Goal: Book appointment/travel/reservation

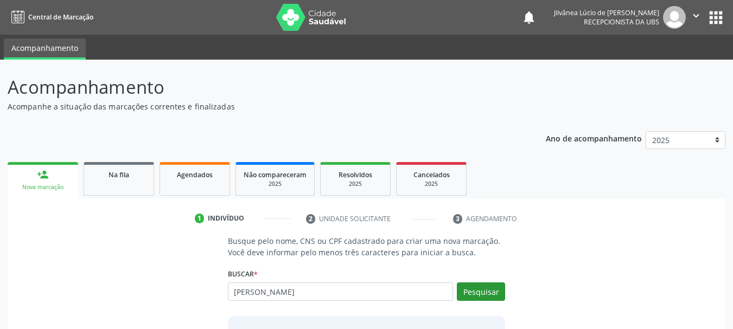
type input "[PERSON_NAME]"
click at [503, 291] on button "Pesquisar" at bounding box center [481, 292] width 48 height 18
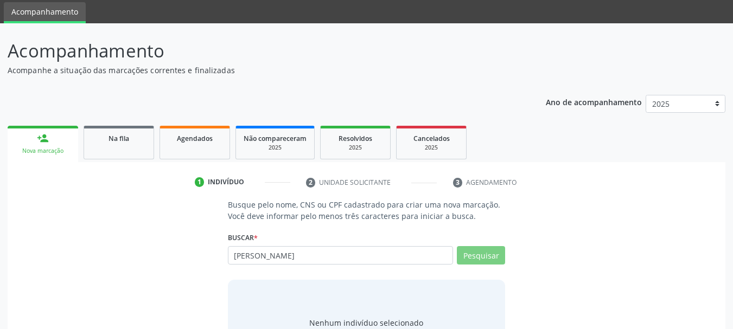
scroll to position [54, 0]
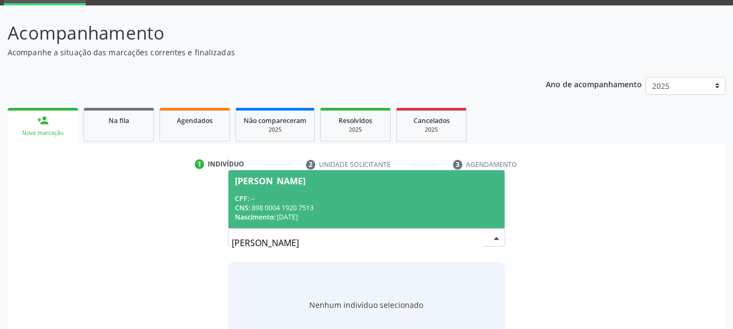
click at [384, 215] on div "Nascimento: 04[DATE]" at bounding box center [367, 217] width 264 height 9
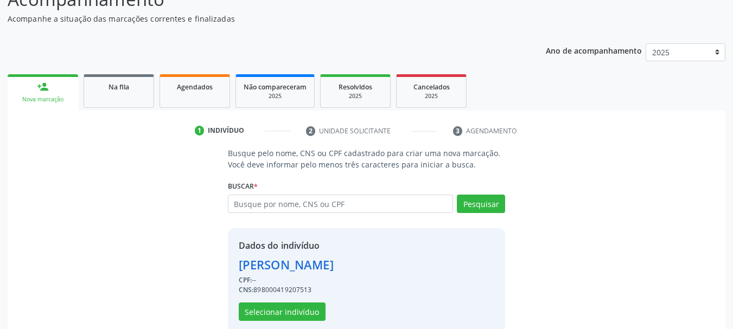
scroll to position [106, 0]
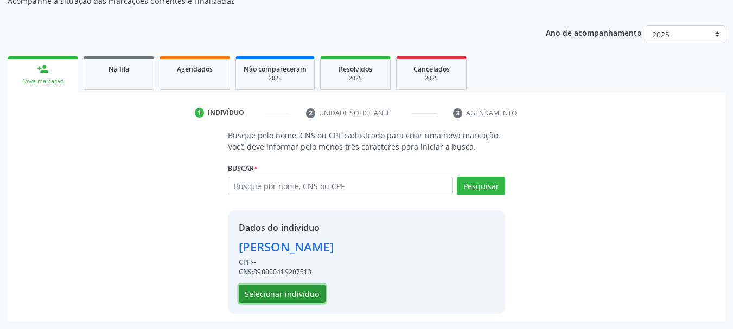
click at [266, 296] on button "Selecionar indivíduo" at bounding box center [282, 294] width 87 height 18
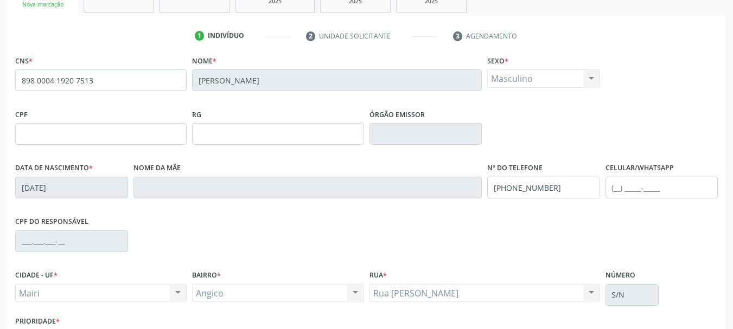
scroll to position [259, 0]
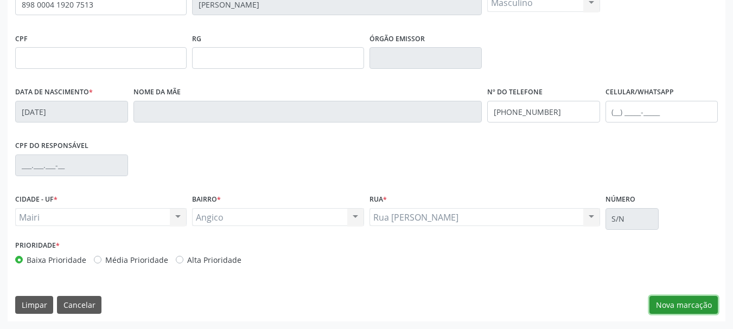
click at [698, 303] on button "Nova marcação" at bounding box center [683, 305] width 68 height 18
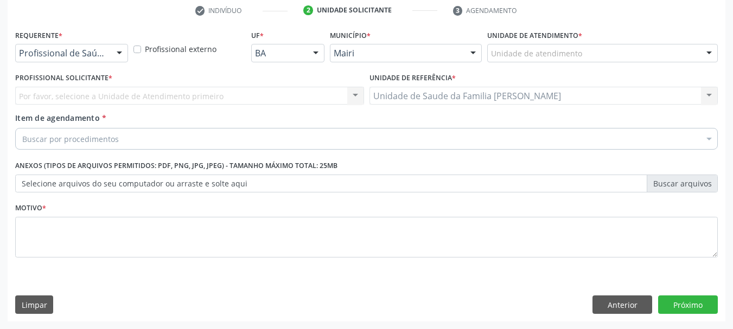
scroll to position [208, 0]
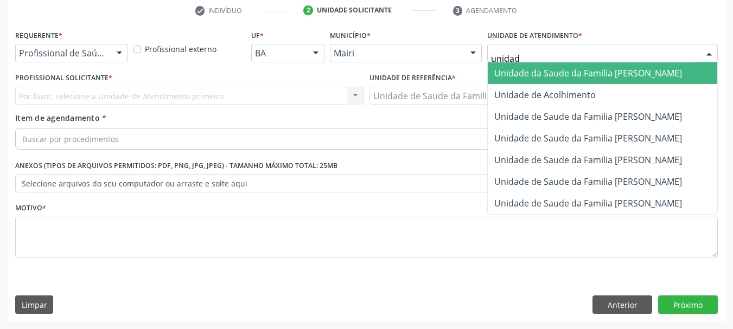
type input "unidade"
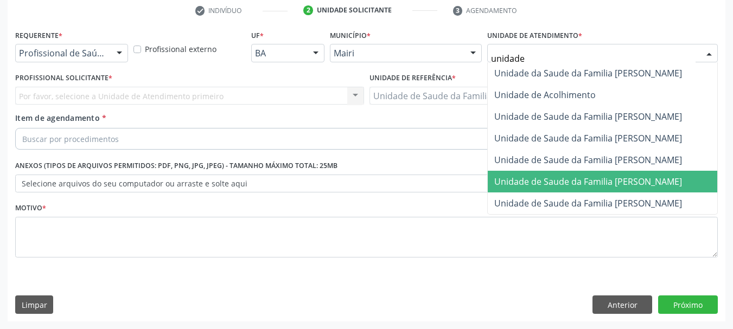
click at [594, 188] on span "Unidade de Saude da Familia [PERSON_NAME]" at bounding box center [601, 182] width 229 height 22
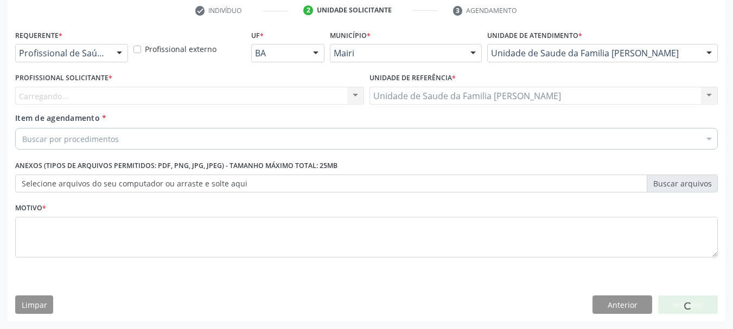
click at [113, 99] on div "Carregando... Nenhum resultado encontrado para: " " Não há nenhuma opção para s…" at bounding box center [189, 96] width 349 height 18
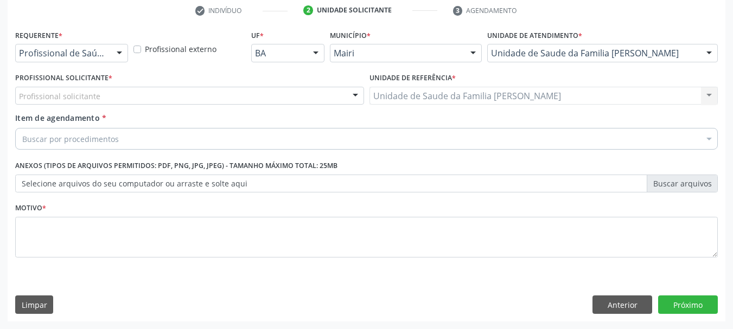
click at [113, 99] on div "Profissional solicitante" at bounding box center [189, 96] width 349 height 18
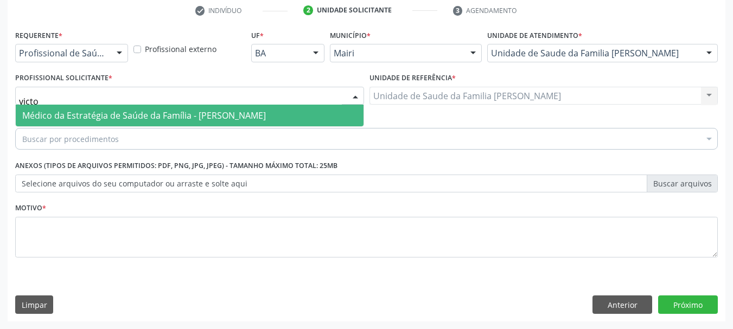
type input "victor"
click at [126, 112] on span "Médico da Estratégia de Saúde da Família - [PERSON_NAME]" at bounding box center [143, 116] width 243 height 12
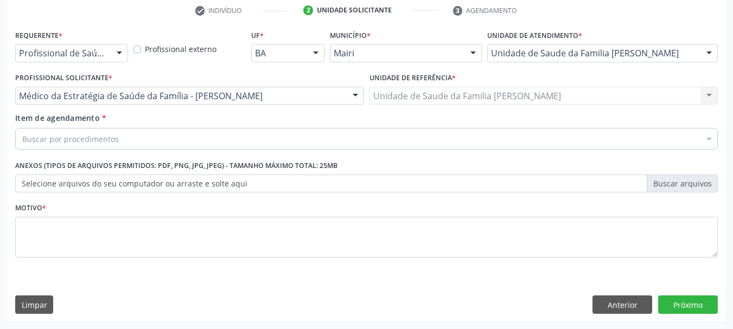
click at [158, 138] on div "Buscar por procedimentos" at bounding box center [366, 139] width 702 height 22
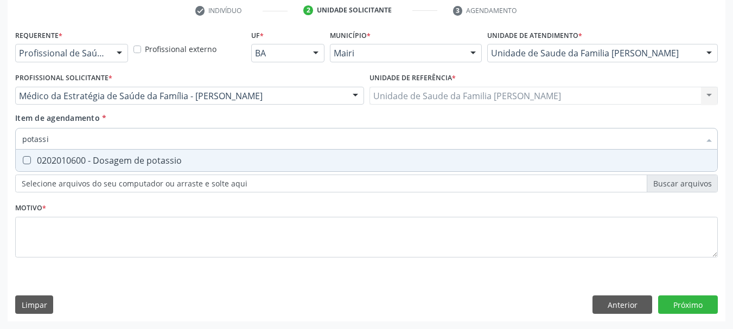
type input "potassio"
click at [165, 159] on div "0202010600 - Dosagem de potassio" at bounding box center [366, 160] width 688 height 9
checkbox potassio "true"
drag, startPoint x: 123, startPoint y: 130, endPoint x: 0, endPoint y: 140, distance: 123.5
click at [0, 140] on div "Acompanhamento Acompanhe a situação das marcações correntes e finalizadas Relat…" at bounding box center [366, 90] width 733 height 478
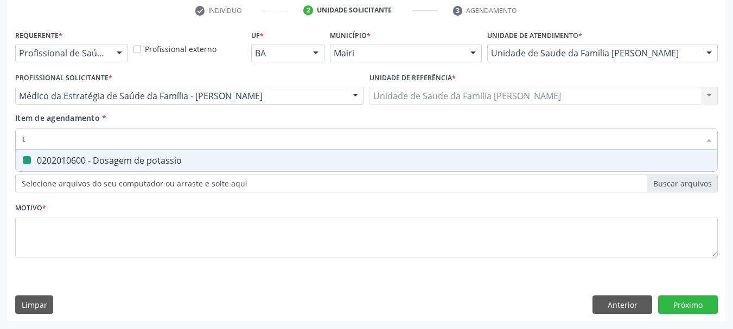
type input "tg"
checkbox potassio "false"
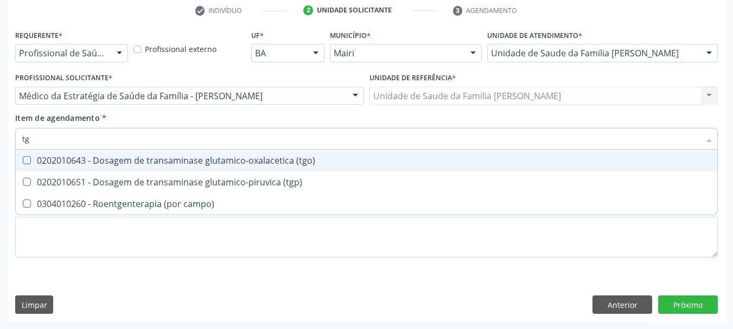
type input "tgo"
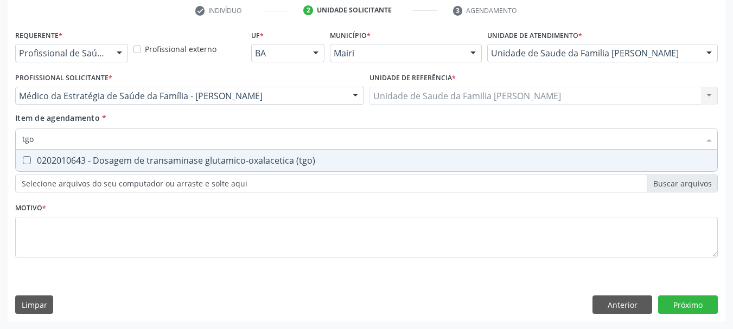
click at [45, 157] on div "0202010643 - Dosagem de transaminase glutamico-oxalacetica (tgo)" at bounding box center [366, 160] width 688 height 9
checkbox \(tgo\) "true"
drag, startPoint x: 41, startPoint y: 145, endPoint x: 1, endPoint y: 144, distance: 40.7
click at [6, 144] on div "Acompanhamento Acompanhe a situação das marcações correntes e finalizadas Relat…" at bounding box center [366, 90] width 733 height 478
type input "tg"
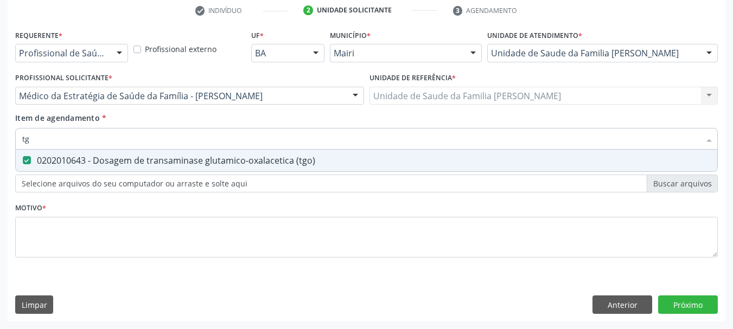
checkbox \(tgo\) "true"
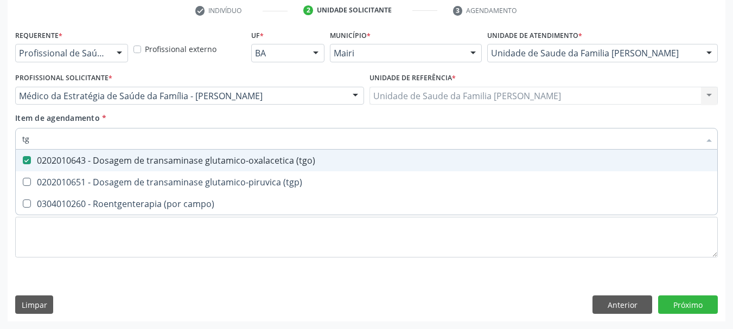
type input "tgp"
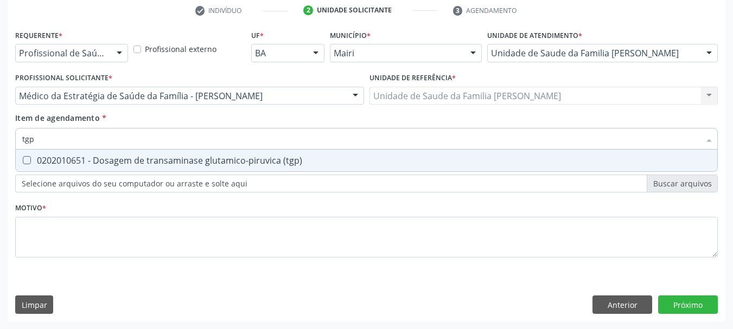
click at [30, 156] on div "0202010651 - Dosagem de transaminase glutamico-piruvica (tgp)" at bounding box center [366, 160] width 688 height 9
checkbox \(tgp\) "true"
drag, startPoint x: 38, startPoint y: 145, endPoint x: 0, endPoint y: 140, distance: 38.9
click at [0, 140] on div "Acompanhamento Acompanhe a situação das marcações correntes e finalizadas Relat…" at bounding box center [366, 90] width 733 height 478
type input "t"
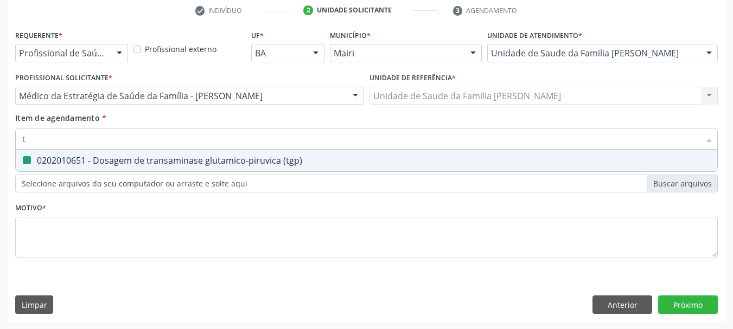
checkbox \(tgp\) "false"
type input "trigliceride"
click at [52, 158] on div "0202010678 - Dosagem de triglicerideos" at bounding box center [366, 160] width 688 height 9
checkbox triglicerideos "true"
drag, startPoint x: 63, startPoint y: 144, endPoint x: 0, endPoint y: 136, distance: 64.0
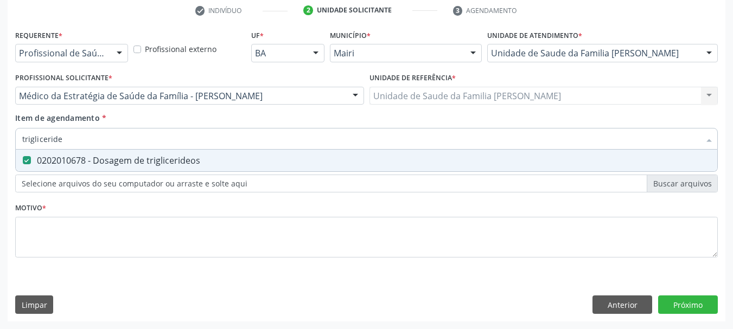
click at [0, 138] on div "Acompanhamento Acompanhe a situação das marcações correntes e finalizadas Relat…" at bounding box center [366, 90] width 733 height 478
type input "c"
checkbox triglicerideos "false"
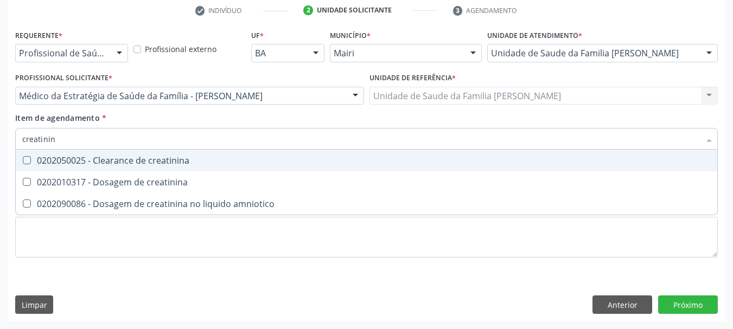
type input "creatinina"
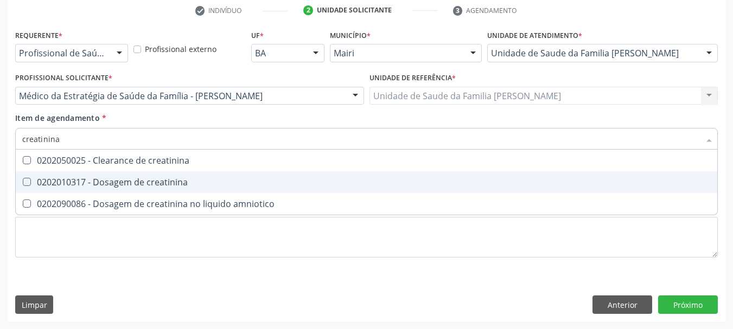
click at [50, 183] on div "0202010317 - Dosagem de creatinina" at bounding box center [366, 182] width 688 height 9
checkbox creatinina "true"
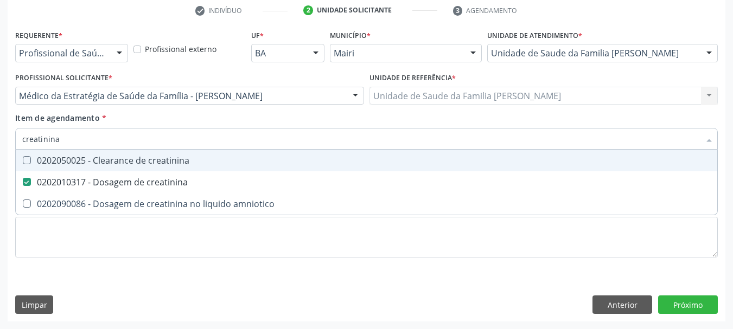
drag, startPoint x: 105, startPoint y: 136, endPoint x: 0, endPoint y: 136, distance: 104.7
click at [0, 136] on div "Acompanhamento Acompanhe a situação das marcações correntes e finalizadas Relat…" at bounding box center [366, 90] width 733 height 478
type input "ur"
checkbox creatinina "false"
type input "ureia"
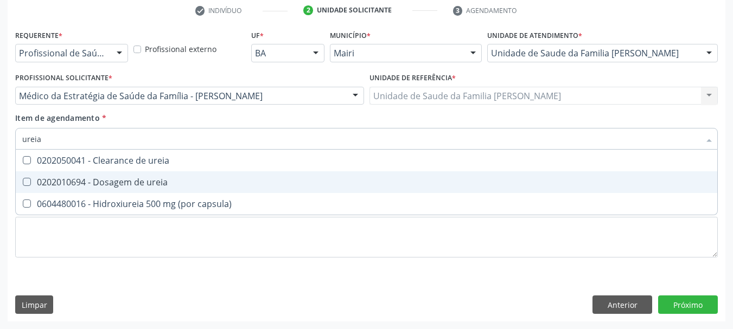
click at [121, 187] on div "0202010694 - Dosagem de ureia" at bounding box center [366, 182] width 688 height 9
checkbox ureia "true"
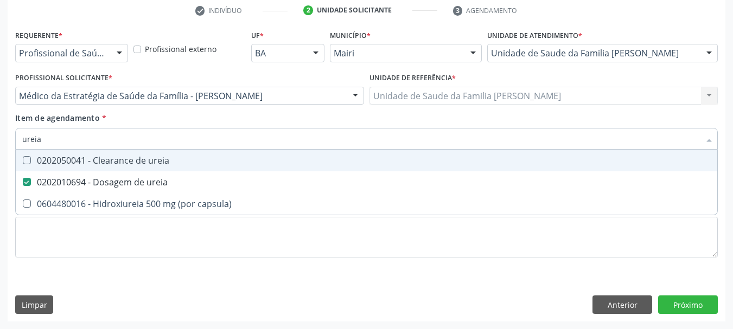
drag, startPoint x: 65, startPoint y: 134, endPoint x: 0, endPoint y: 141, distance: 65.4
click at [0, 141] on div "Acompanhamento Acompanhe a situação das marcações correntes e finalizadas Relat…" at bounding box center [366, 90] width 733 height 478
type input "a"
checkbox ureia "false"
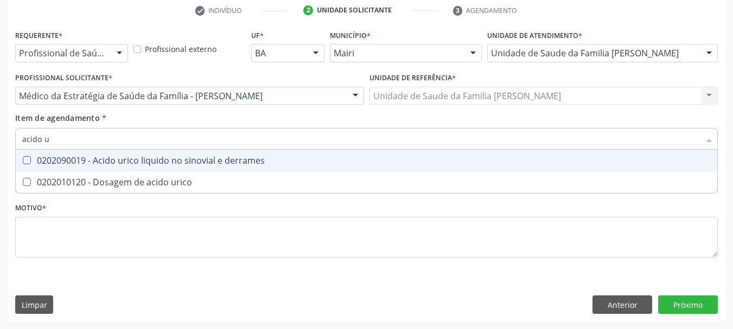
type input "acido ur"
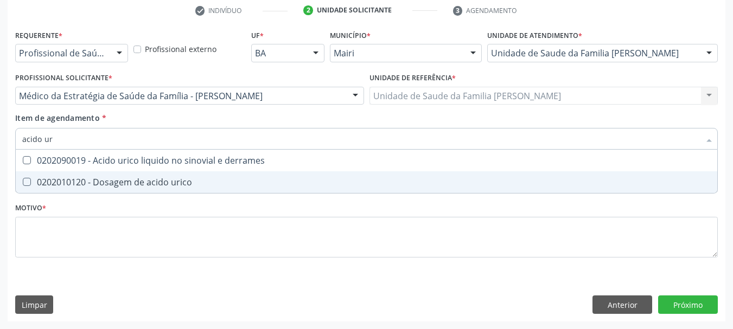
click at [171, 188] on span "0202010120 - Dosagem de acido urico" at bounding box center [366, 182] width 701 height 22
checkbox urico "true"
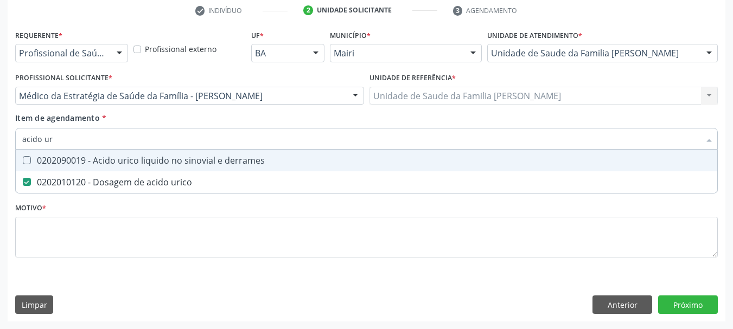
drag, startPoint x: 84, startPoint y: 137, endPoint x: 0, endPoint y: 145, distance: 84.4
click at [0, 145] on div "Acompanhamento Acompanhe a situação das marcações correntes e finalizadas Relat…" at bounding box center [366, 90] width 733 height 478
type input "uri"
checkbox urico "false"
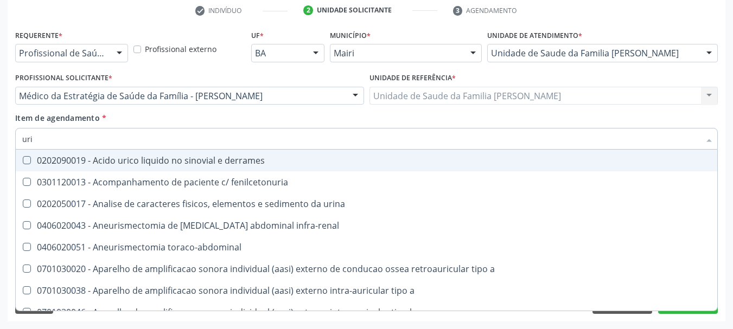
type input "urin"
checkbox urico "false"
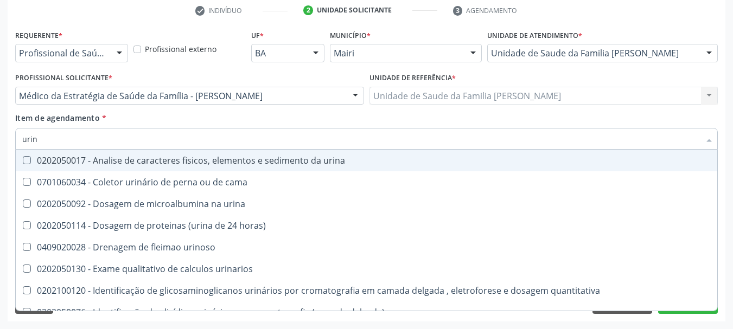
type input "urina"
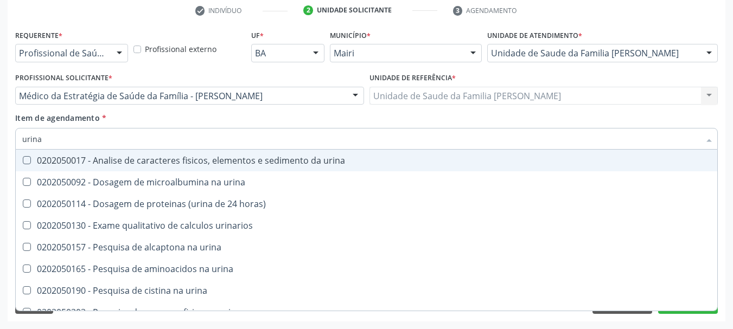
click at [35, 162] on div "0202050017 - Analise de caracteres fisicos, elementos e sedimento da urina" at bounding box center [366, 160] width 688 height 9
checkbox urina "true"
drag, startPoint x: 59, startPoint y: 140, endPoint x: 0, endPoint y: 152, distance: 60.4
click at [0, 152] on div "Acompanhamento Acompanhe a situação das marcações correntes e finalizadas Relat…" at bounding box center [366, 90] width 733 height 478
type input "hem"
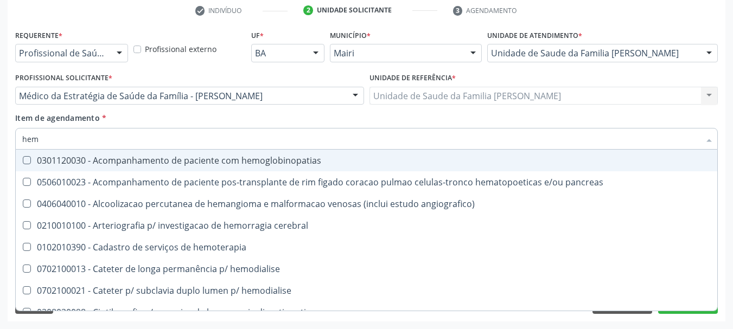
checkbox hemoglobinopatias "false"
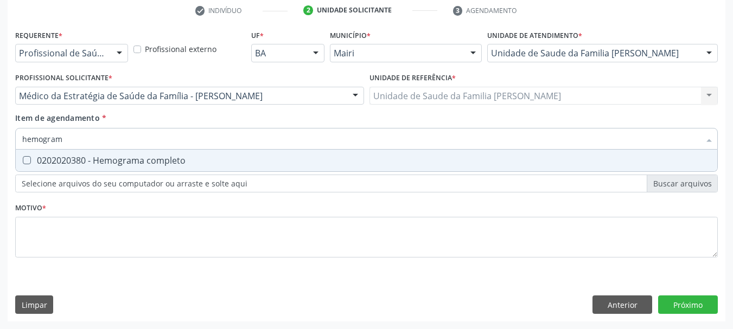
type input "hemograma"
click at [42, 168] on span "0202020380 - Hemograma completo" at bounding box center [366, 161] width 701 height 22
checkbox completo "true"
drag, startPoint x: 78, startPoint y: 139, endPoint x: 0, endPoint y: 138, distance: 78.1
click at [0, 138] on div "Acompanhamento Acompanhe a situação das marcações correntes e finalizadas Relat…" at bounding box center [366, 90] width 733 height 478
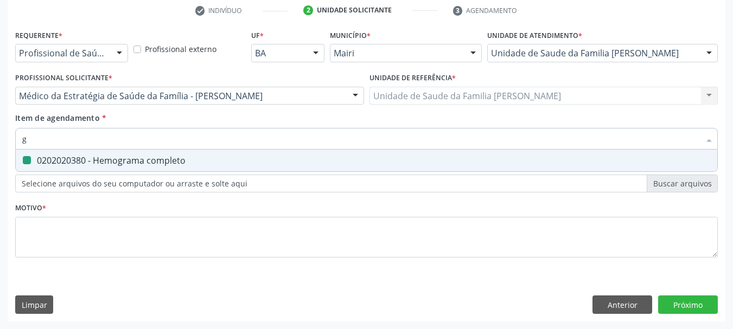
type input "gl"
checkbox completo "false"
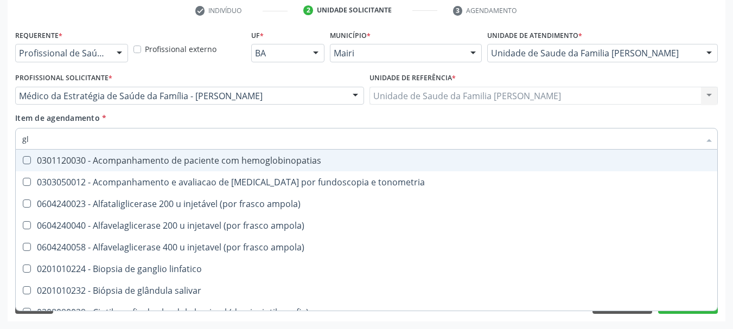
type input "gli"
checkbox globular "true"
type input "glic"
checkbox \(confirmatorio\) "true"
checkbox globular "false"
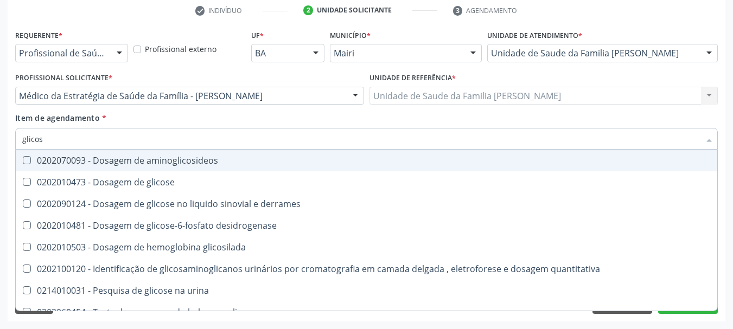
type input "glicose"
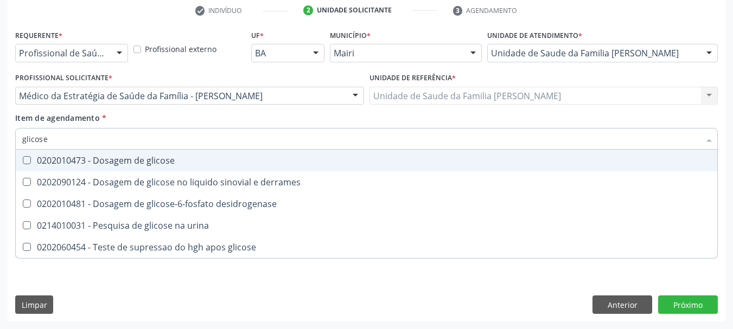
click at [62, 154] on span "0202010473 - Dosagem de glicose" at bounding box center [366, 161] width 701 height 22
checkbox glicose "true"
drag, startPoint x: 65, startPoint y: 134, endPoint x: 0, endPoint y: 138, distance: 64.6
click at [0, 138] on div "Acompanhamento Acompanhe a situação das marcações correntes e finalizadas Relat…" at bounding box center [366, 90] width 733 height 478
type input "co"
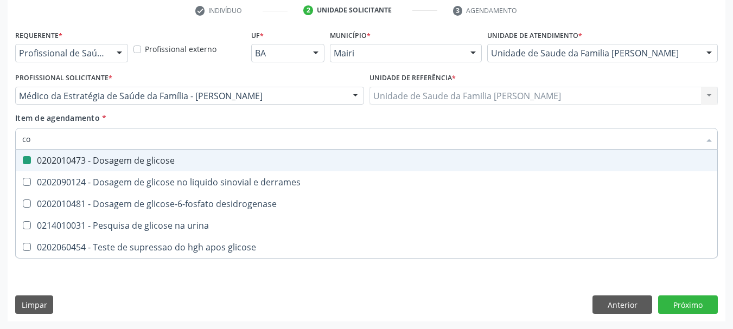
checkbox glicose "false"
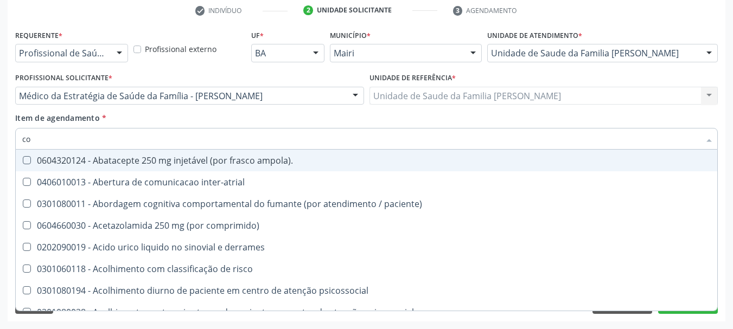
type input "col"
checkbox urina "false"
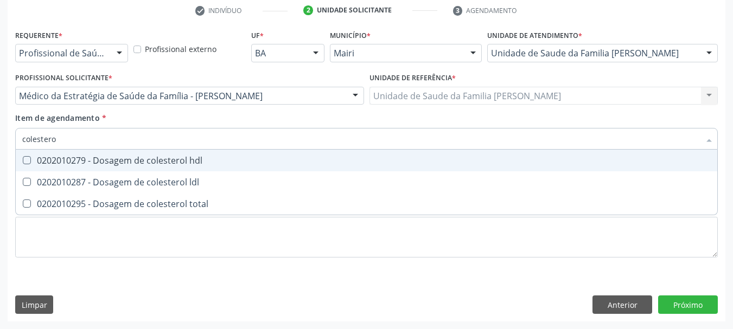
type input "colesterol"
click at [49, 166] on span "0202010279 - Dosagem de colesterol hdl" at bounding box center [366, 161] width 701 height 22
checkbox hdl "true"
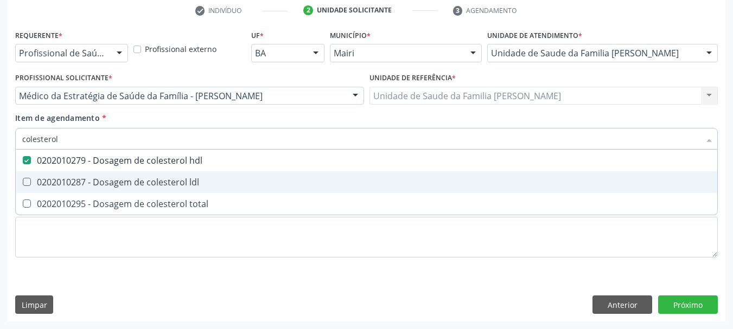
click at [66, 182] on div "0202010287 - Dosagem de colesterol ldl" at bounding box center [366, 182] width 688 height 9
checkbox ldl "true"
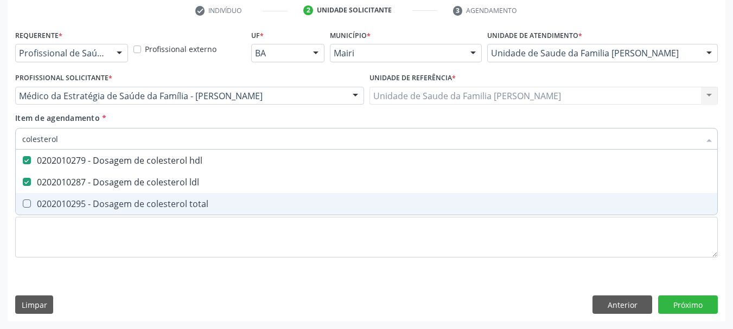
click at [76, 202] on div "0202010295 - Dosagem de colesterol total" at bounding box center [366, 204] width 688 height 9
checkbox total "true"
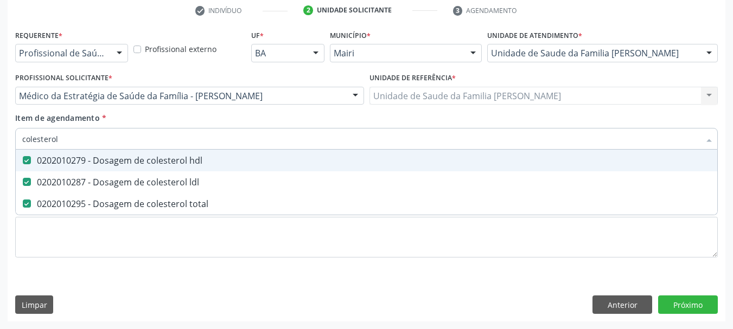
drag, startPoint x: 73, startPoint y: 137, endPoint x: 0, endPoint y: 142, distance: 73.4
click at [0, 142] on div "Acompanhamento Acompanhe a situação das marcações correntes e finalizadas Relat…" at bounding box center [366, 90] width 733 height 478
checkbox hdl "false"
checkbox ldl "false"
checkbox total "false"
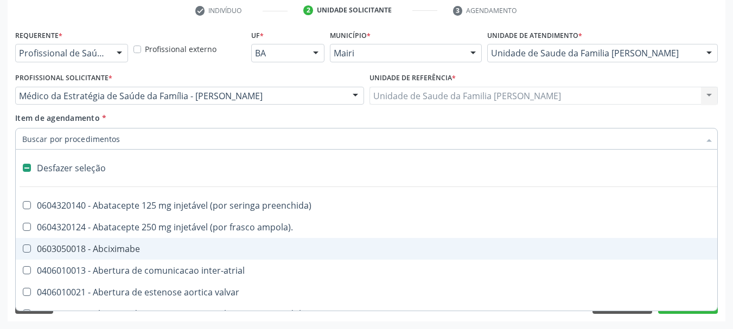
click at [3, 240] on div "Acompanhamento Acompanhe a situação das marcações correntes e finalizadas Relat…" at bounding box center [366, 90] width 733 height 478
checkbox ampola\)\ "true"
checkbox Abciximabe "true"
checkbox inter-atrial "true"
checkbox valvar "true"
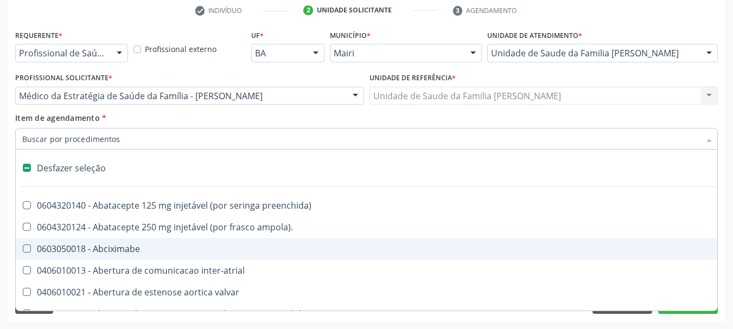
checkbox adolescente\) "true"
checkbox valvar "true"
checkbox adolescente\) "true"
checkbox paciente\) "true"
checkbox dente\) "true"
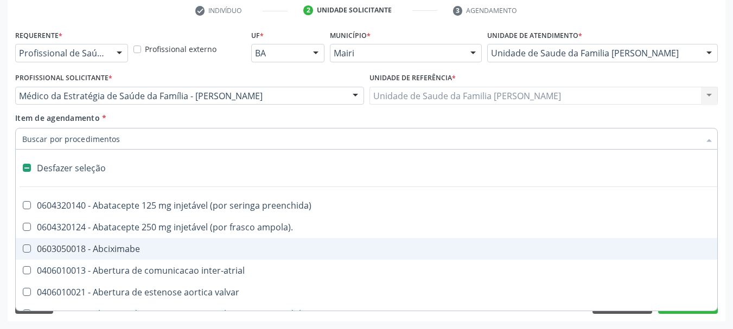
checkbox comprimido\) "true"
checkbox \(dornic\) "true"
checkbox derrames "true"
checkbox capsula\) "true"
checkbox urina "false"
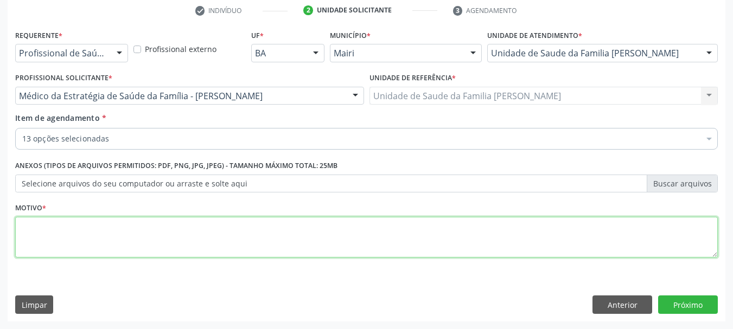
click at [44, 241] on textarea at bounding box center [366, 237] width 702 height 41
type textarea "Risco cardiovascular - Episódios de dor torácica"
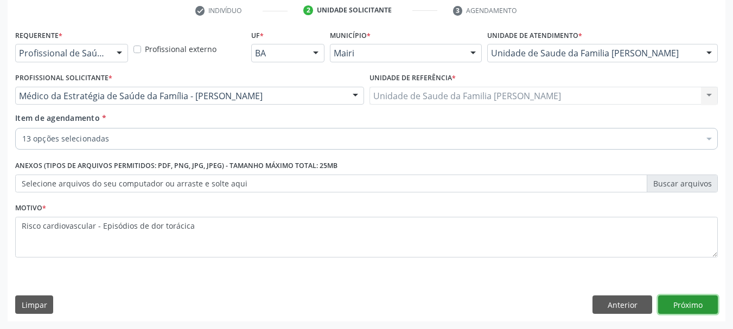
click at [692, 307] on button "Próximo" at bounding box center [688, 305] width 60 height 18
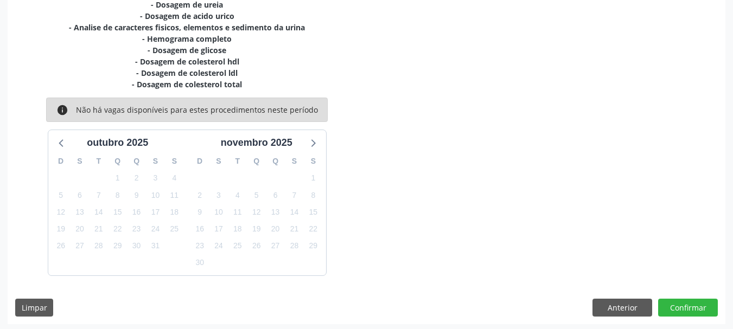
scroll to position [311, 0]
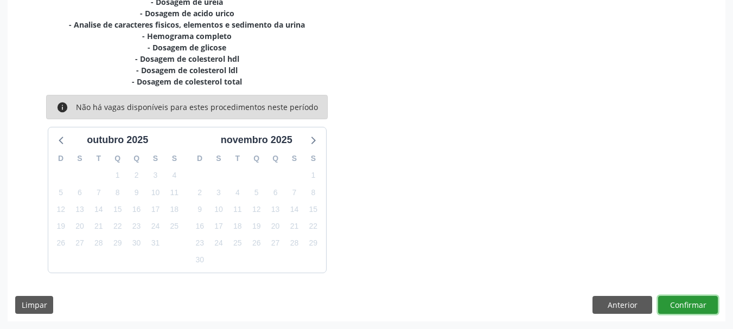
click at [690, 302] on button "Confirmar" at bounding box center [688, 305] width 60 height 18
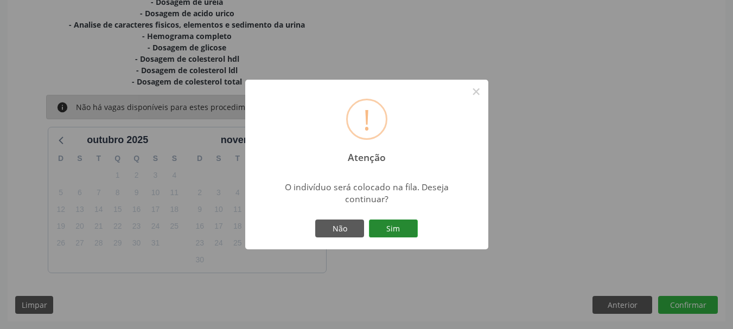
click at [389, 223] on button "Sim" at bounding box center [393, 229] width 49 height 18
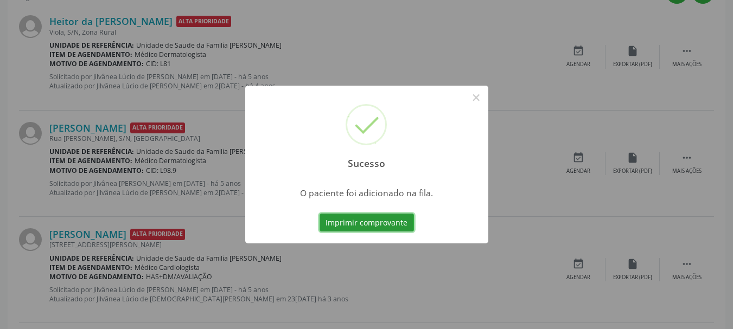
scroll to position [29, 0]
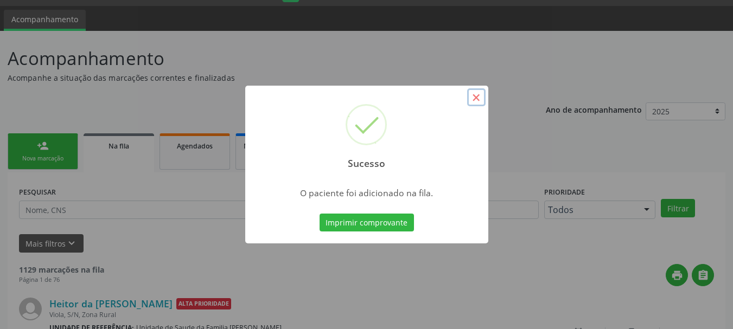
click at [475, 101] on button "×" at bounding box center [476, 97] width 18 height 18
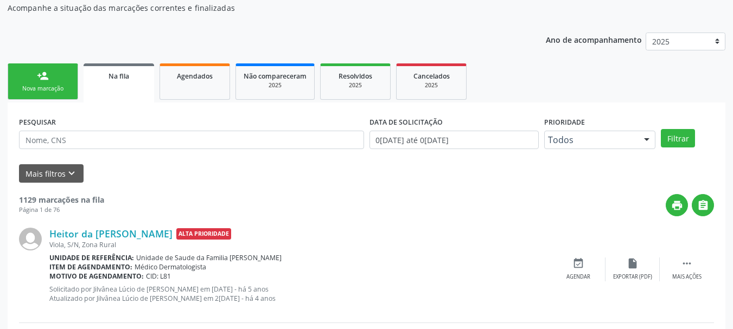
scroll to position [0, 0]
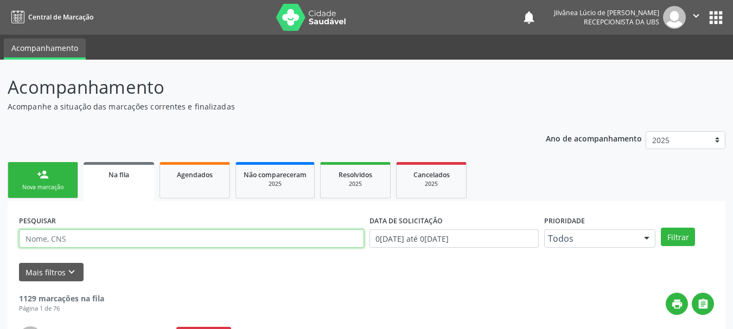
click at [84, 237] on input "text" at bounding box center [191, 238] width 345 height 18
paste input "[PERSON_NAME]"
click at [660, 228] on button "Filtrar" at bounding box center [677, 237] width 34 height 18
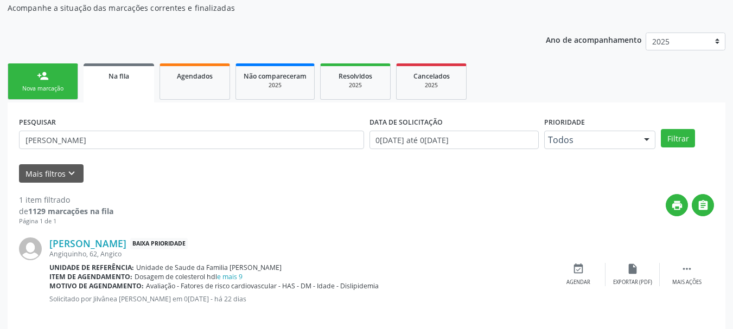
scroll to position [111, 0]
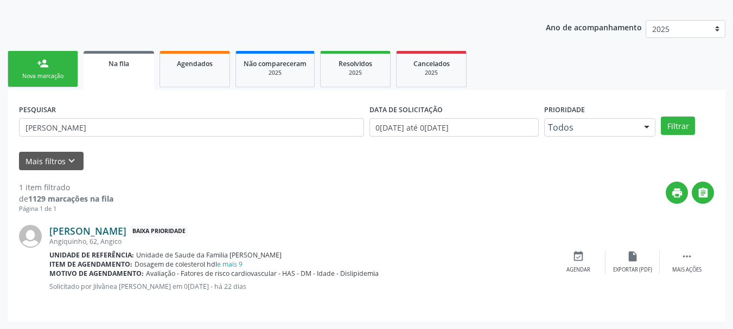
click at [114, 227] on link "[PERSON_NAME]" at bounding box center [87, 231] width 77 height 12
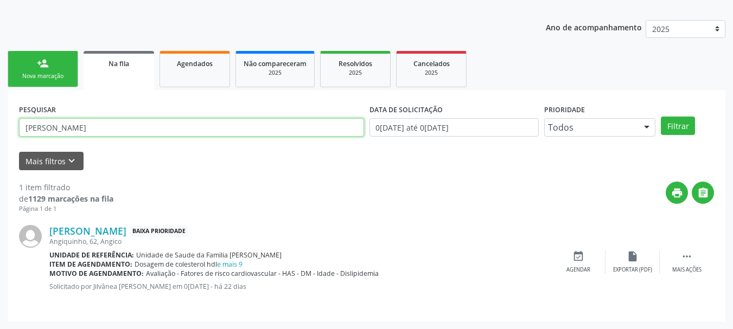
drag, startPoint x: 138, startPoint y: 132, endPoint x: 2, endPoint y: 150, distance: 137.9
click at [0, 156] on div "Acompanhamento Acompanhe a situação das marcações correntes e finalizadas Relat…" at bounding box center [366, 138] width 733 height 381
paste input "5. [PERSON_NAME]"
click at [660, 117] on button "Filtrar" at bounding box center [677, 126] width 34 height 18
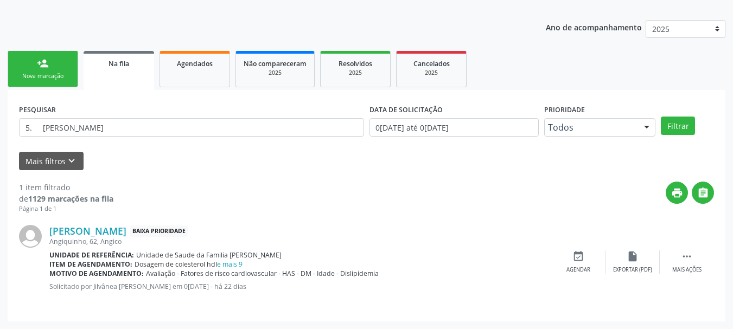
scroll to position [40, 0]
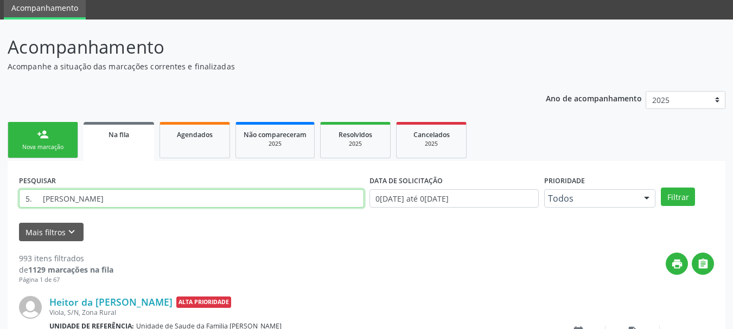
click at [40, 198] on input "5. [PERSON_NAME]" at bounding box center [191, 198] width 345 height 18
type input "[PERSON_NAME]"
click at [660, 188] on button "Filtrar" at bounding box center [677, 197] width 34 height 18
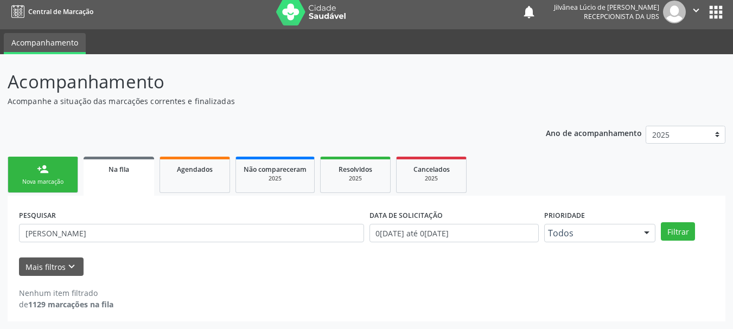
scroll to position [5, 0]
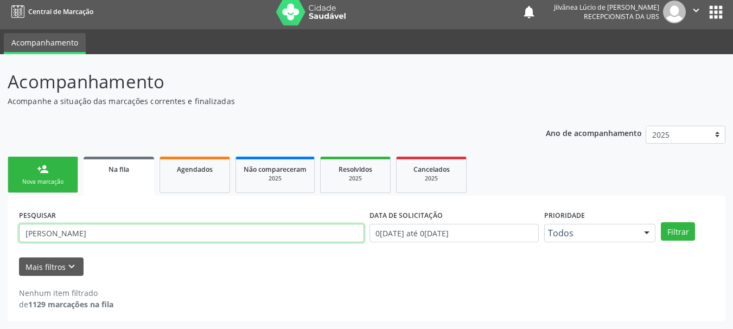
drag, startPoint x: 141, startPoint y: 237, endPoint x: 0, endPoint y: 254, distance: 142.0
click at [0, 254] on div "Acompanhamento Acompanhe a situação das marcações correntes e finalizadas Relat…" at bounding box center [366, 191] width 733 height 275
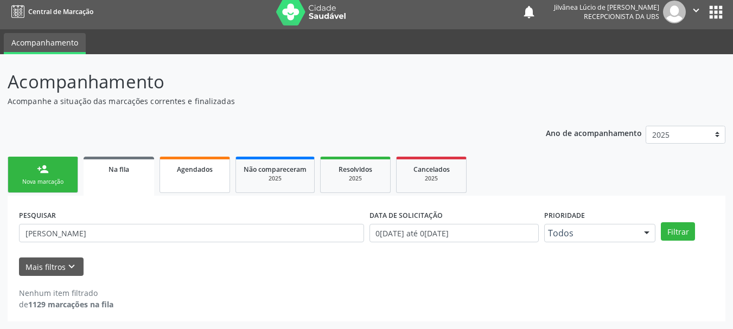
click at [183, 176] on link "Agendados" at bounding box center [194, 175] width 70 height 36
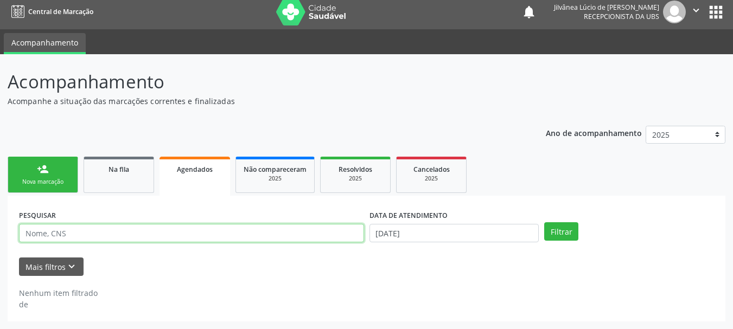
click at [147, 236] on input "text" at bounding box center [191, 233] width 345 height 18
paste input "[PERSON_NAME]"
type input "[PERSON_NAME]"
click at [544, 222] on button "Filtrar" at bounding box center [561, 231] width 34 height 18
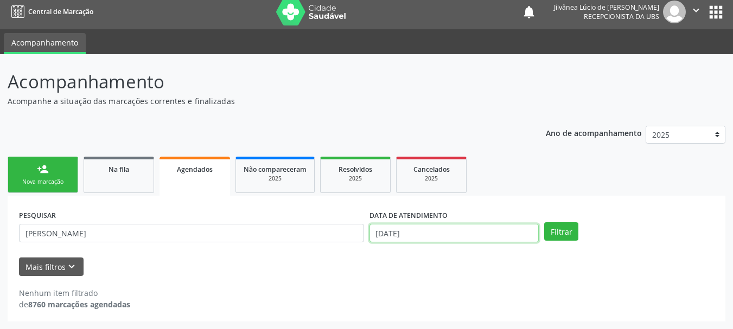
click at [433, 225] on input "[DATE]" at bounding box center [454, 233] width 170 height 18
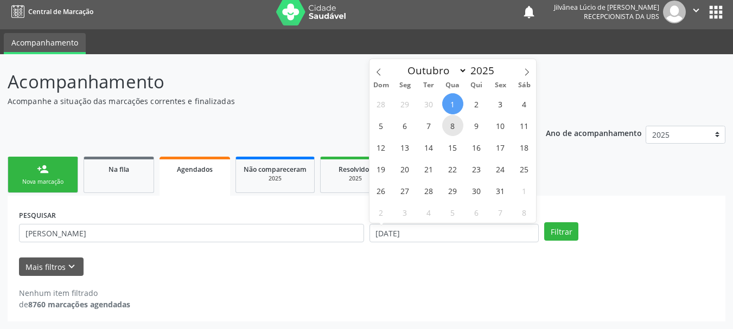
click at [450, 130] on span "8" at bounding box center [452, 125] width 21 height 21
type input "0[DATE]"
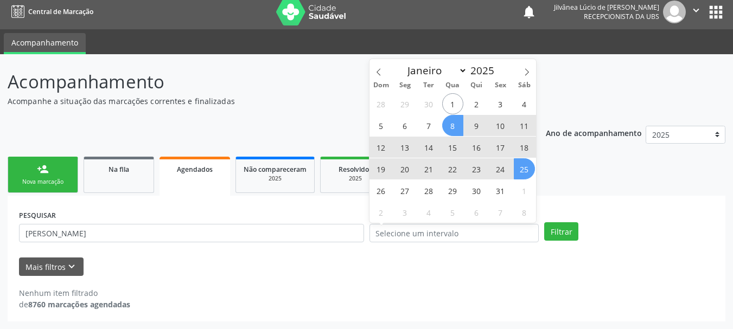
click at [582, 184] on ul "person_add Nova marcação Na fila Agendados Não compareceram 2025 Resolvidos 202…" at bounding box center [366, 175] width 717 height 42
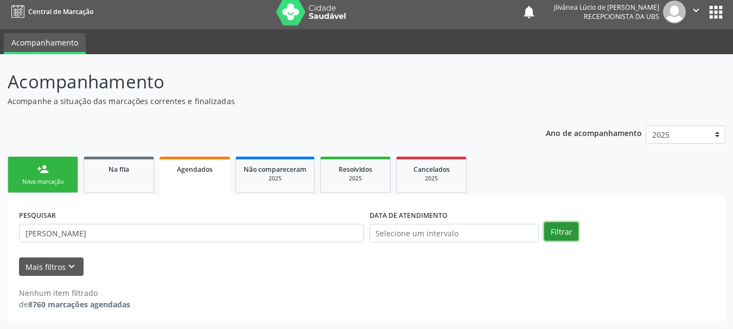
click at [566, 229] on button "Filtrar" at bounding box center [561, 231] width 34 height 18
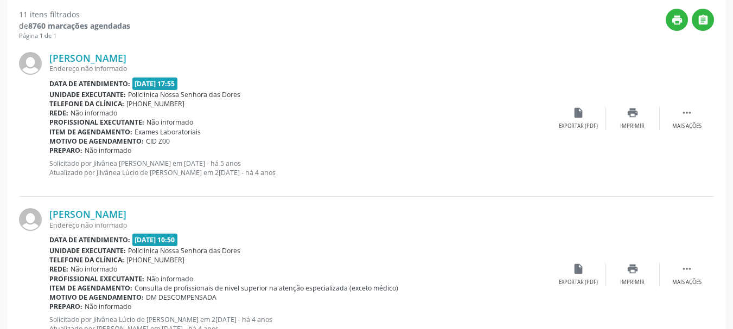
scroll to position [439, 0]
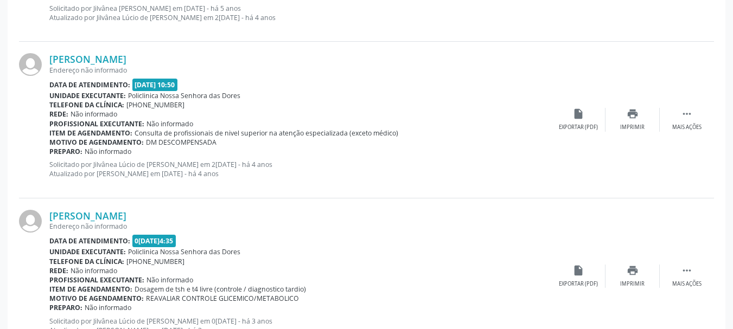
click at [69, 208] on div "[PERSON_NAME] Endereço não informado Data de atendimento: [DATE] 14:35 Unidade …" at bounding box center [366, 276] width 695 height 156
click at [79, 212] on link "[PERSON_NAME]" at bounding box center [87, 216] width 77 height 12
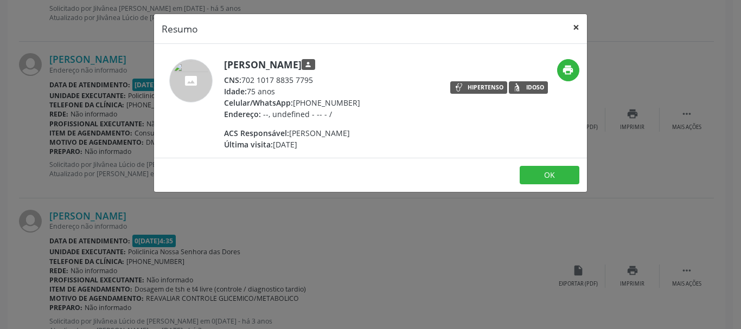
click at [580, 29] on button "×" at bounding box center [576, 27] width 22 height 27
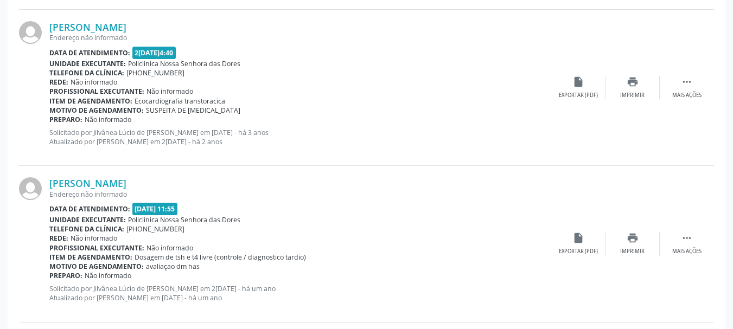
scroll to position [1734, 0]
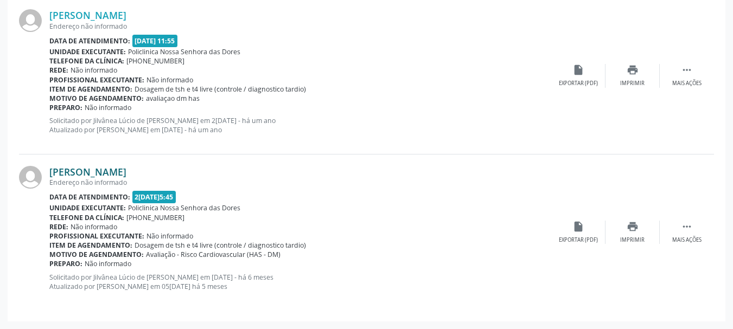
click at [99, 168] on link "[PERSON_NAME]" at bounding box center [87, 172] width 77 height 12
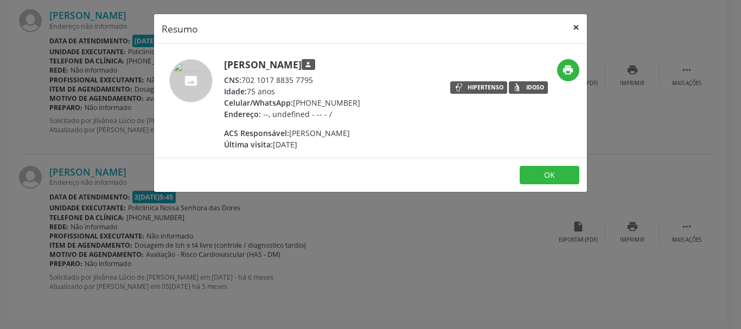
click at [575, 28] on button "×" at bounding box center [576, 27] width 22 height 27
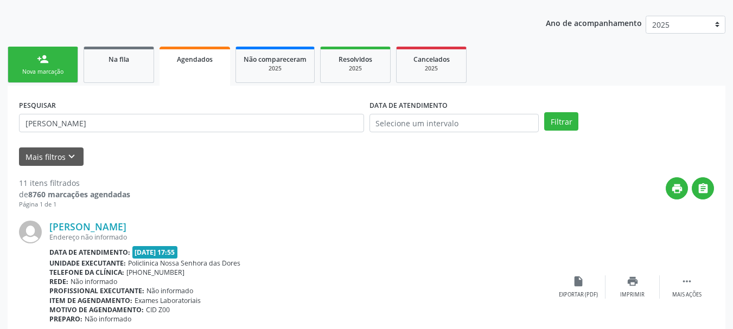
scroll to position [0, 0]
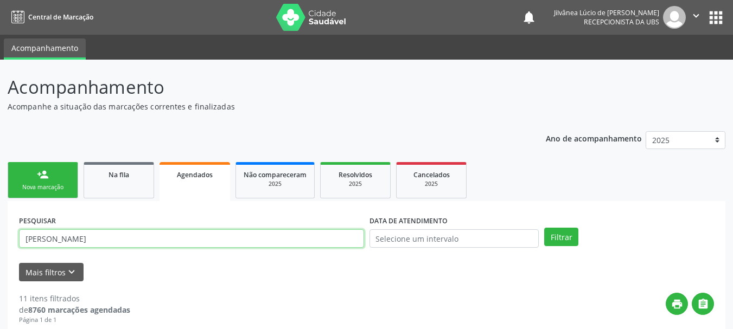
drag, startPoint x: 136, startPoint y: 235, endPoint x: 0, endPoint y: 275, distance: 141.7
paste input "2. [PERSON_NAME]"
click at [544, 228] on button "Filtrar" at bounding box center [561, 237] width 34 height 18
click at [40, 239] on input "2. [PERSON_NAME]" at bounding box center [191, 238] width 345 height 18
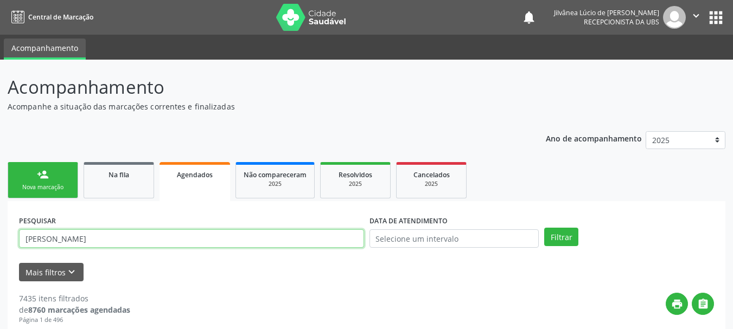
type input "[PERSON_NAME]"
click at [544, 228] on button "Filtrar" at bounding box center [561, 237] width 34 height 18
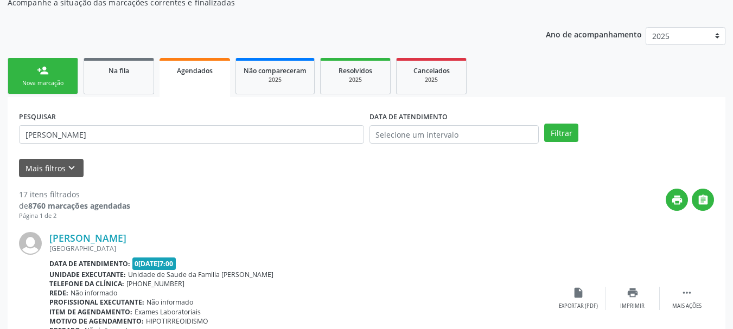
scroll to position [108, 0]
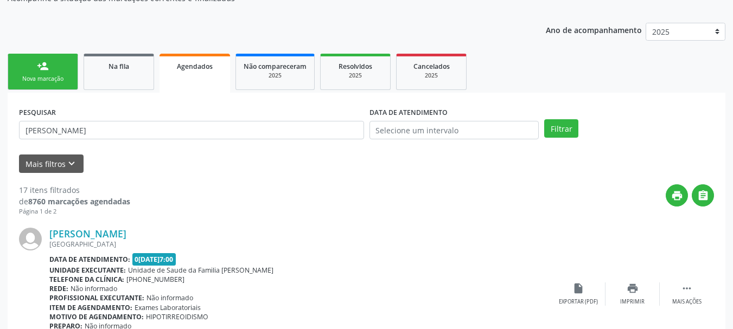
click at [94, 225] on div "[PERSON_NAME] [GEOGRAPHIC_DATA], [GEOGRAPHIC_DATA], [GEOGRAPHIC_DATA] Data de a…" at bounding box center [366, 294] width 695 height 156
click at [102, 236] on link "[PERSON_NAME]" at bounding box center [87, 234] width 77 height 12
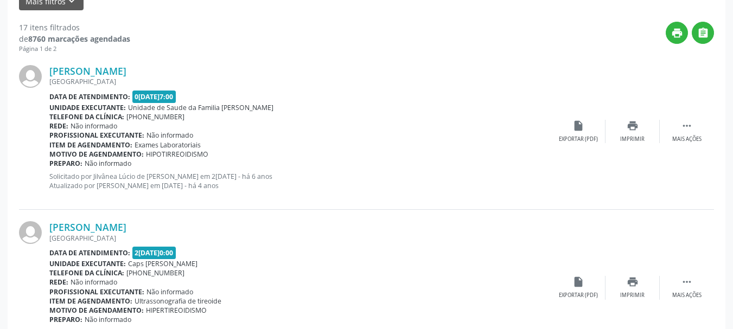
scroll to position [0, 0]
